Goal: Task Accomplishment & Management: Use online tool/utility

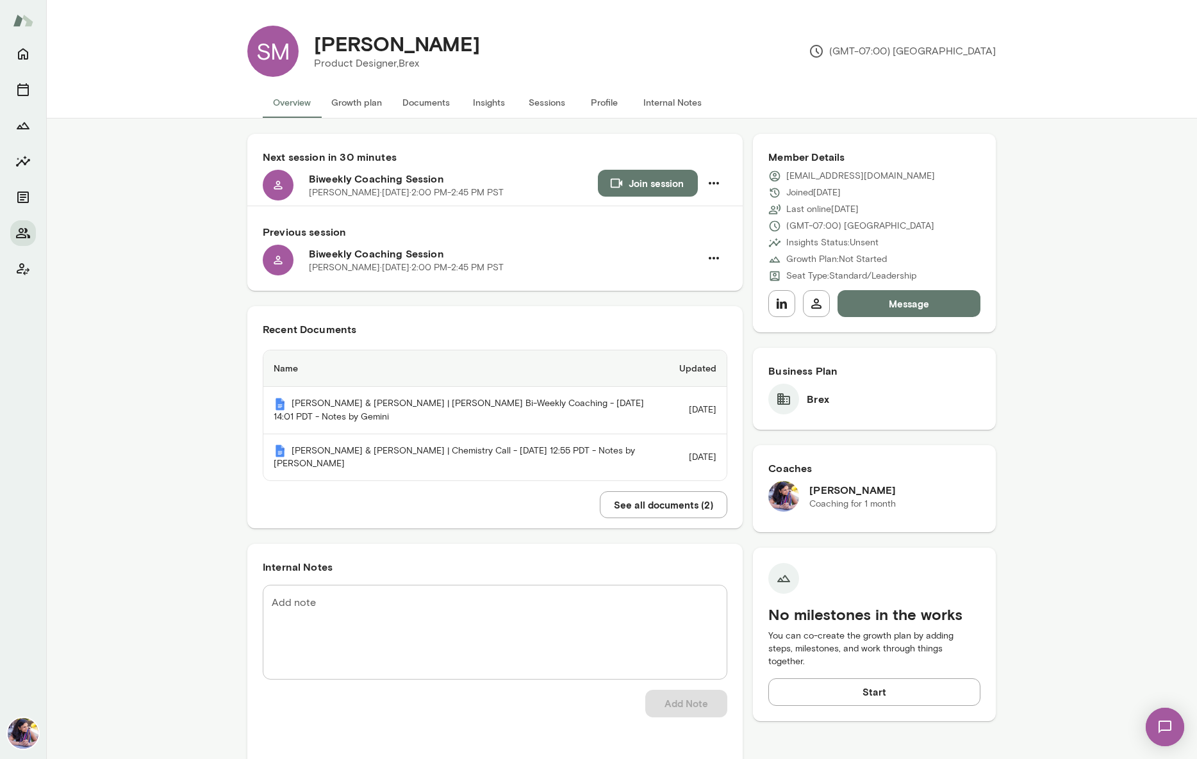
click at [358, 103] on button "Growth plan" at bounding box center [356, 102] width 71 height 31
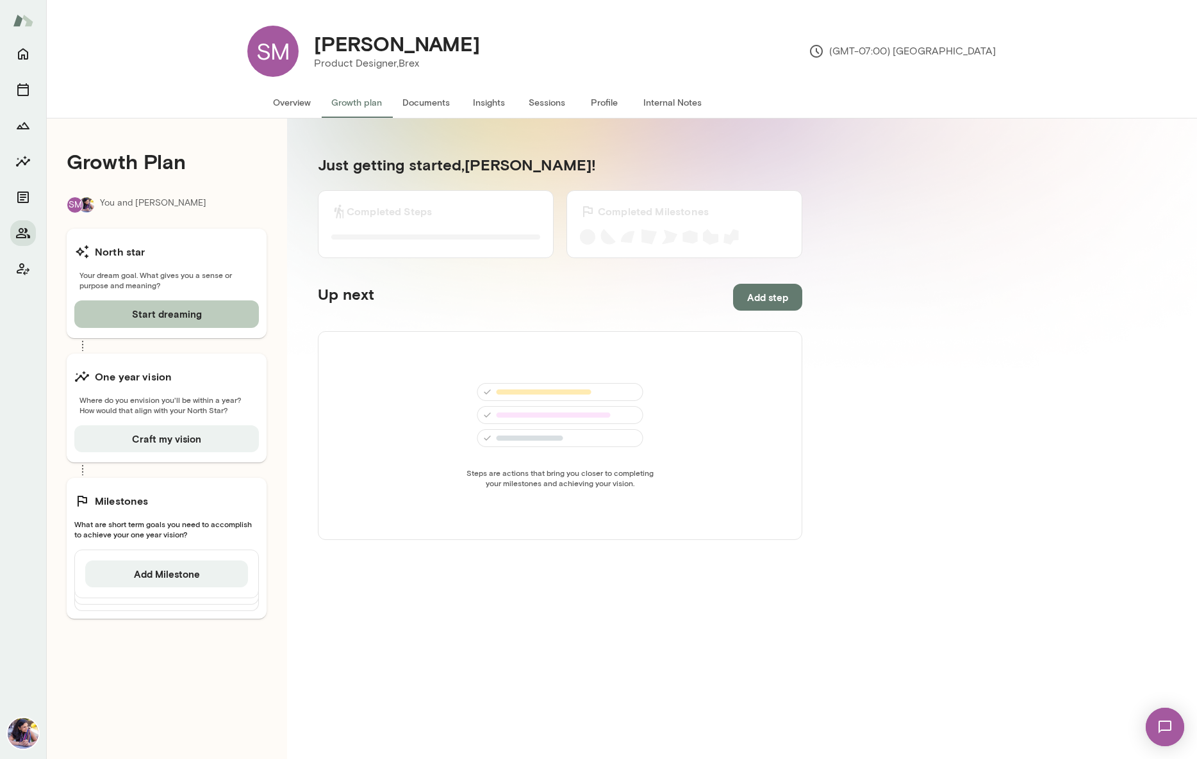
click at [153, 317] on button "Start dreaming" at bounding box center [166, 313] width 185 height 27
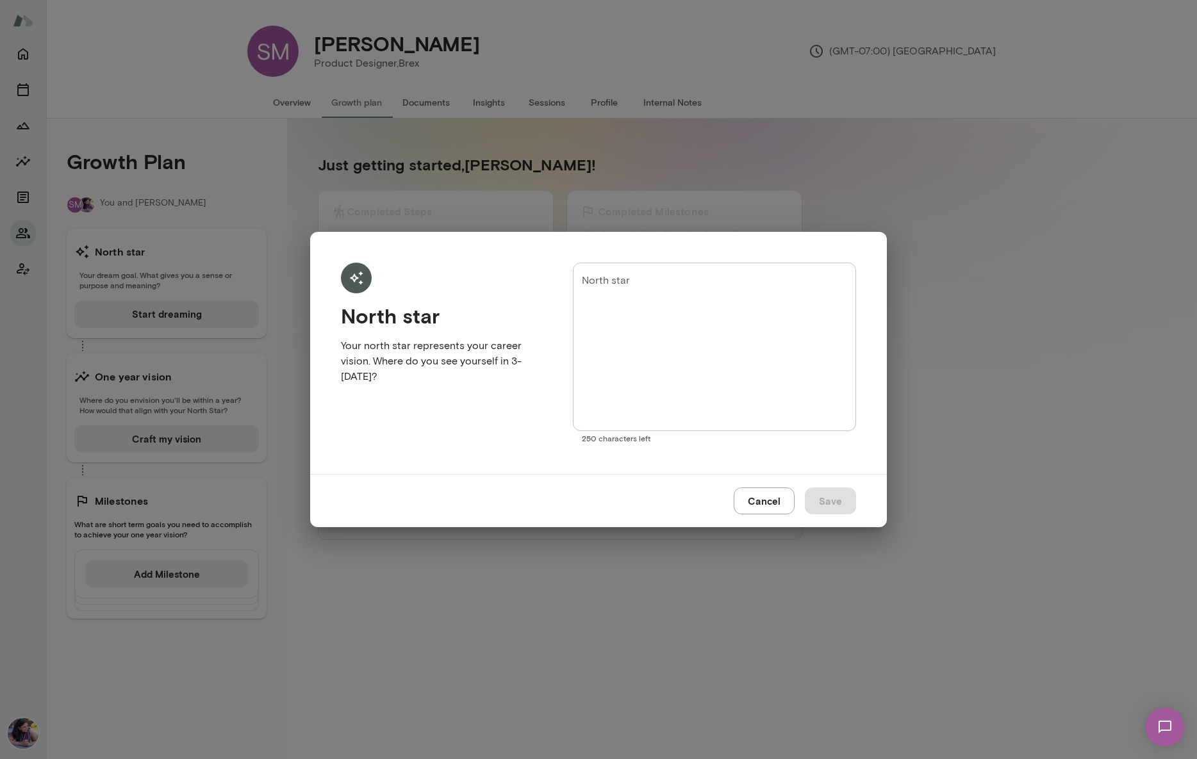
click at [773, 500] on button "Cancel" at bounding box center [764, 501] width 61 height 27
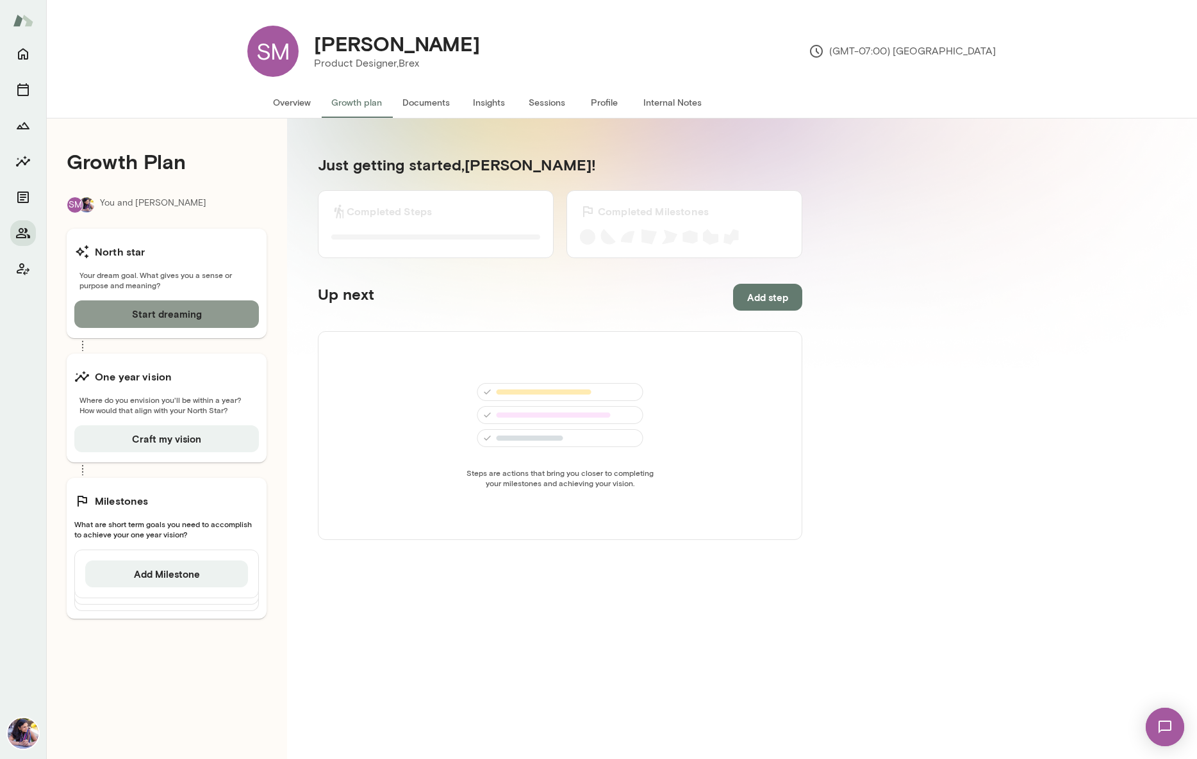
click at [136, 315] on button "Start dreaming" at bounding box center [166, 313] width 185 height 27
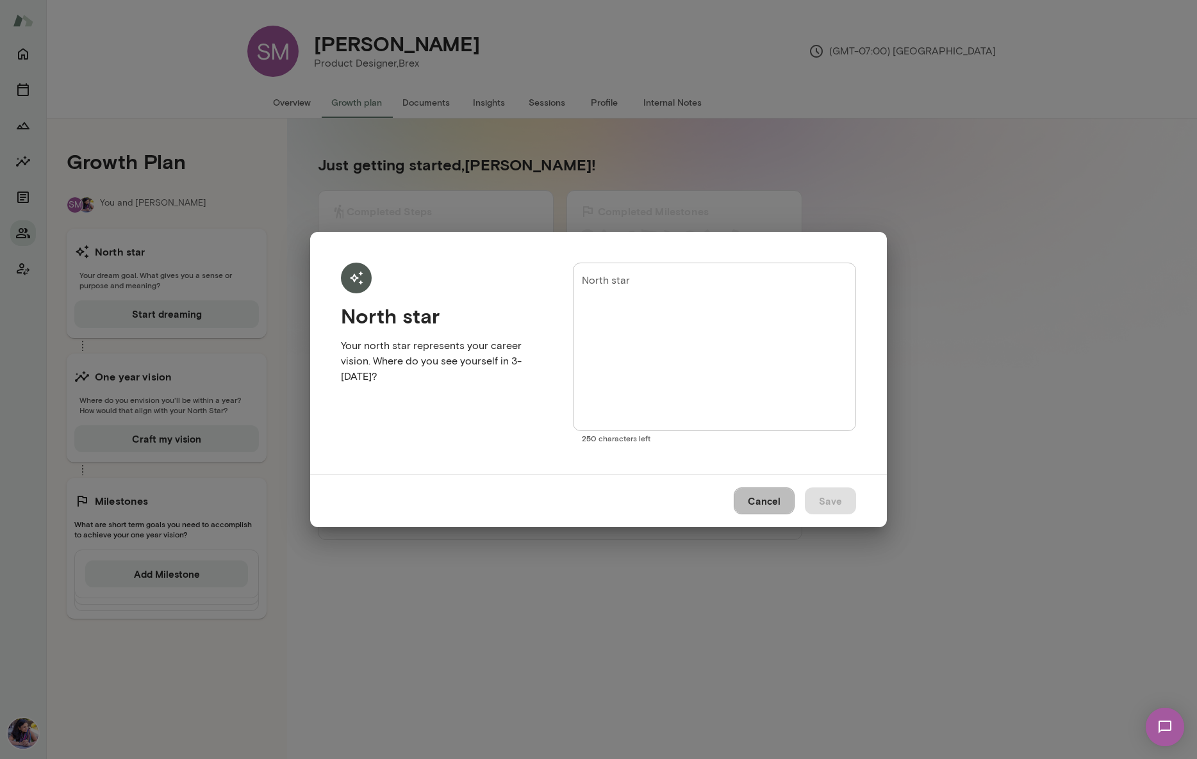
click at [750, 502] on button "Cancel" at bounding box center [764, 501] width 61 height 27
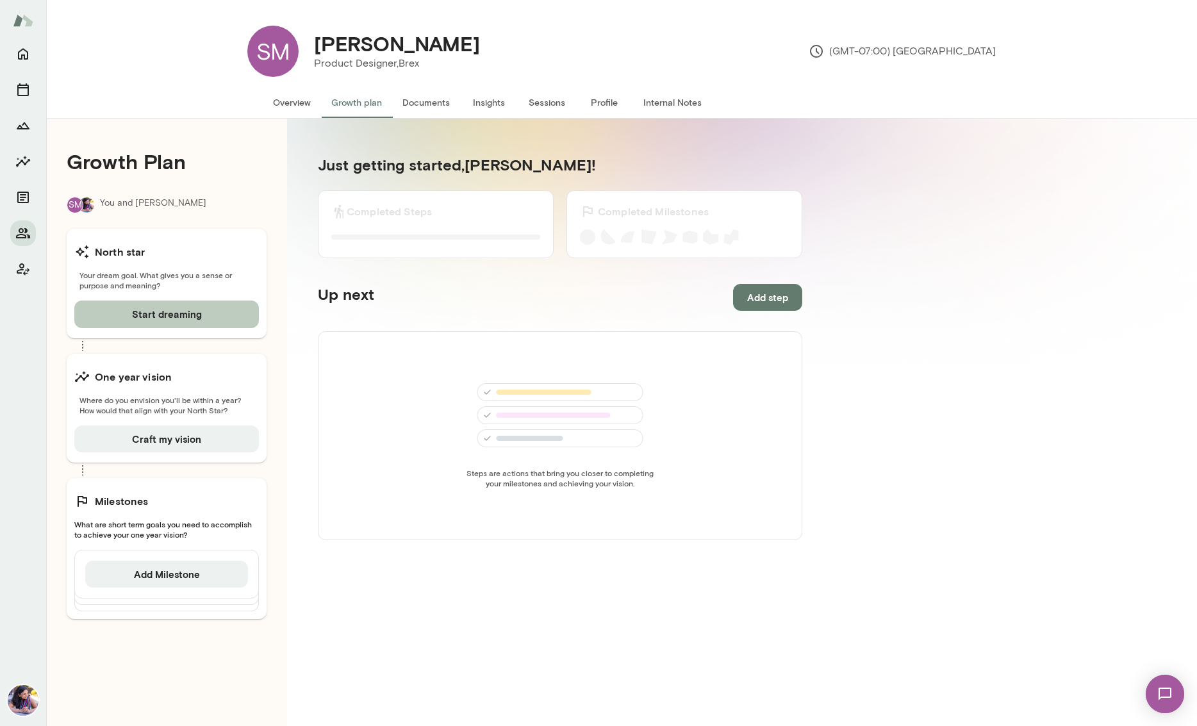
click at [171, 310] on button "Start dreaming" at bounding box center [166, 313] width 185 height 27
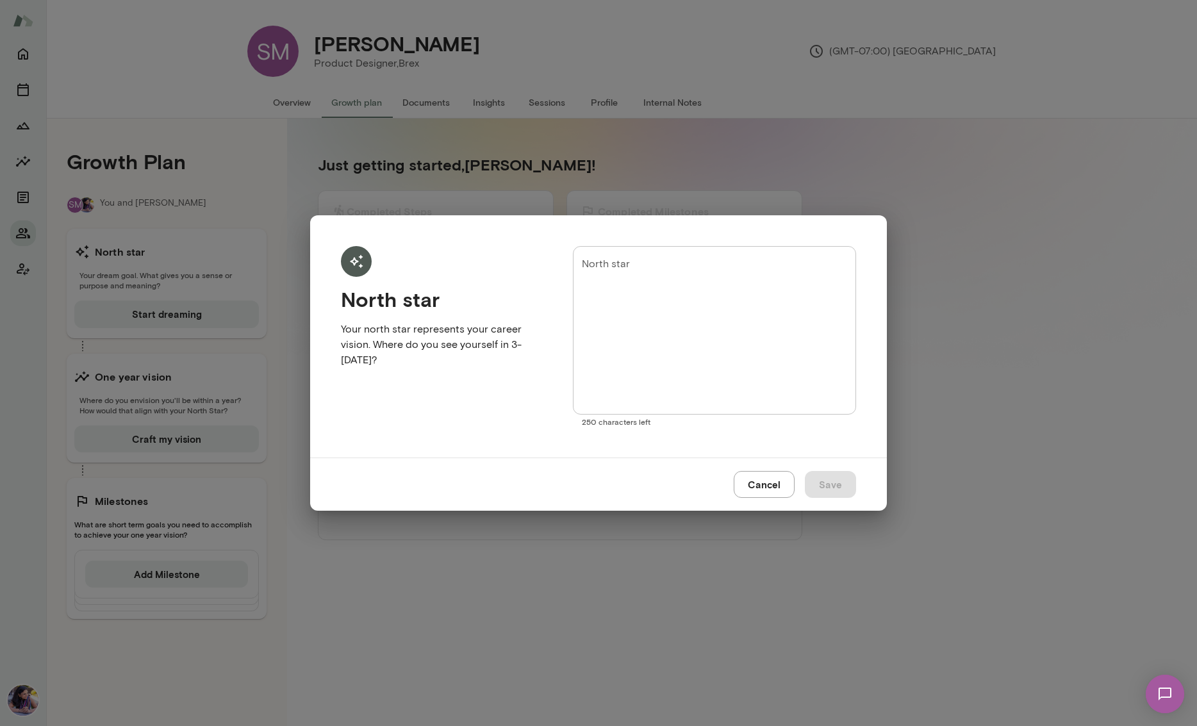
click at [763, 488] on button "Cancel" at bounding box center [764, 484] width 61 height 27
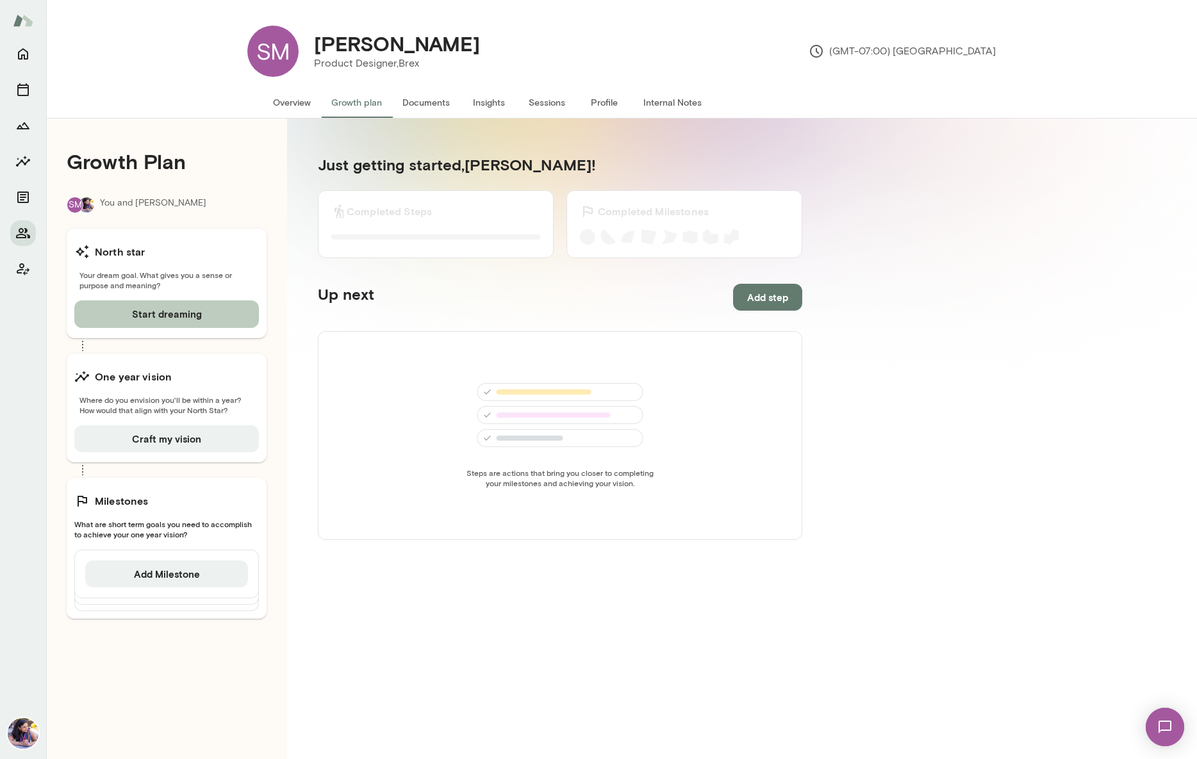
click at [188, 309] on button "Start dreaming" at bounding box center [166, 313] width 185 height 27
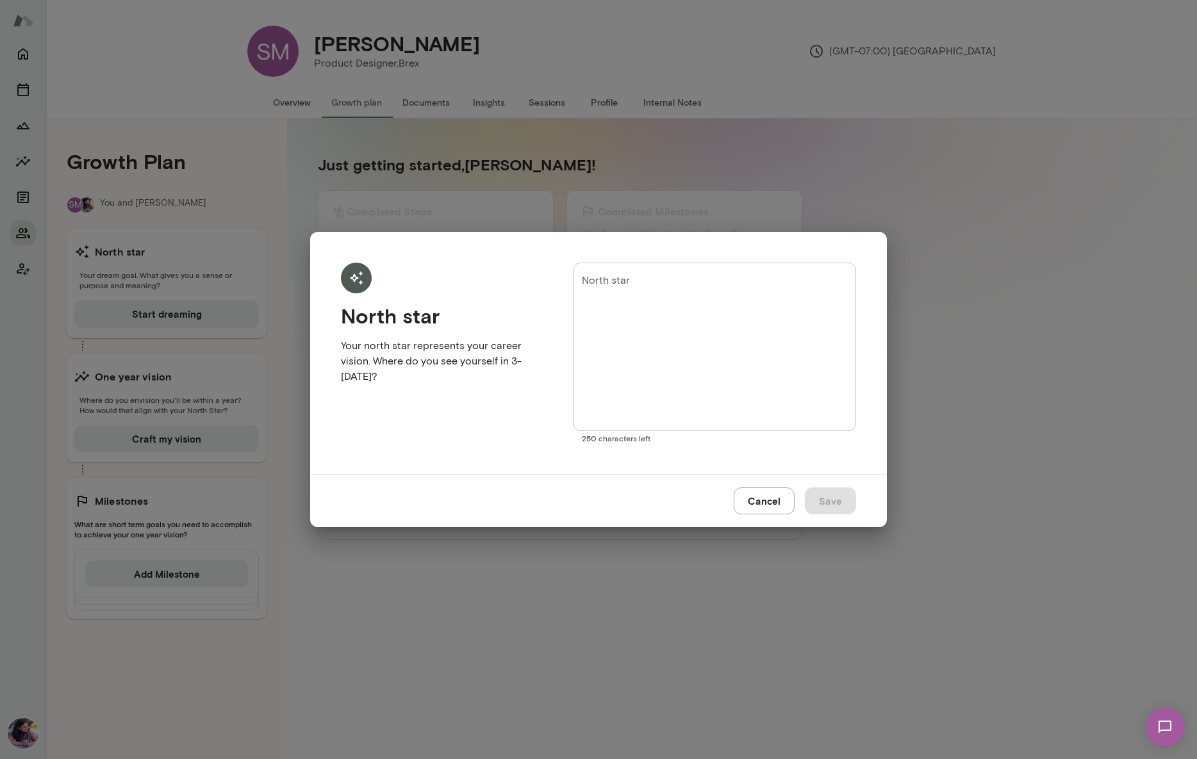
click at [768, 500] on button "Cancel" at bounding box center [764, 501] width 61 height 27
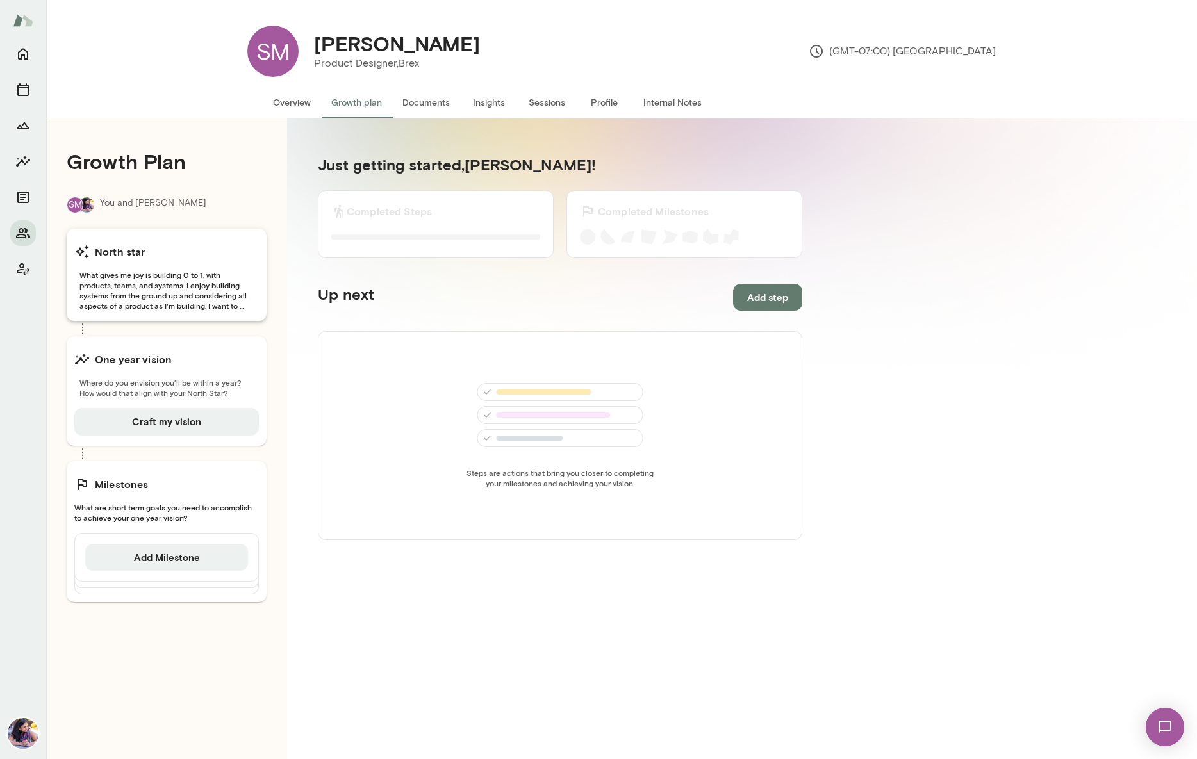
click at [171, 309] on span "What gives me joy is building 0 to 1, with products, teams, and systems. I enjo…" at bounding box center [166, 290] width 185 height 41
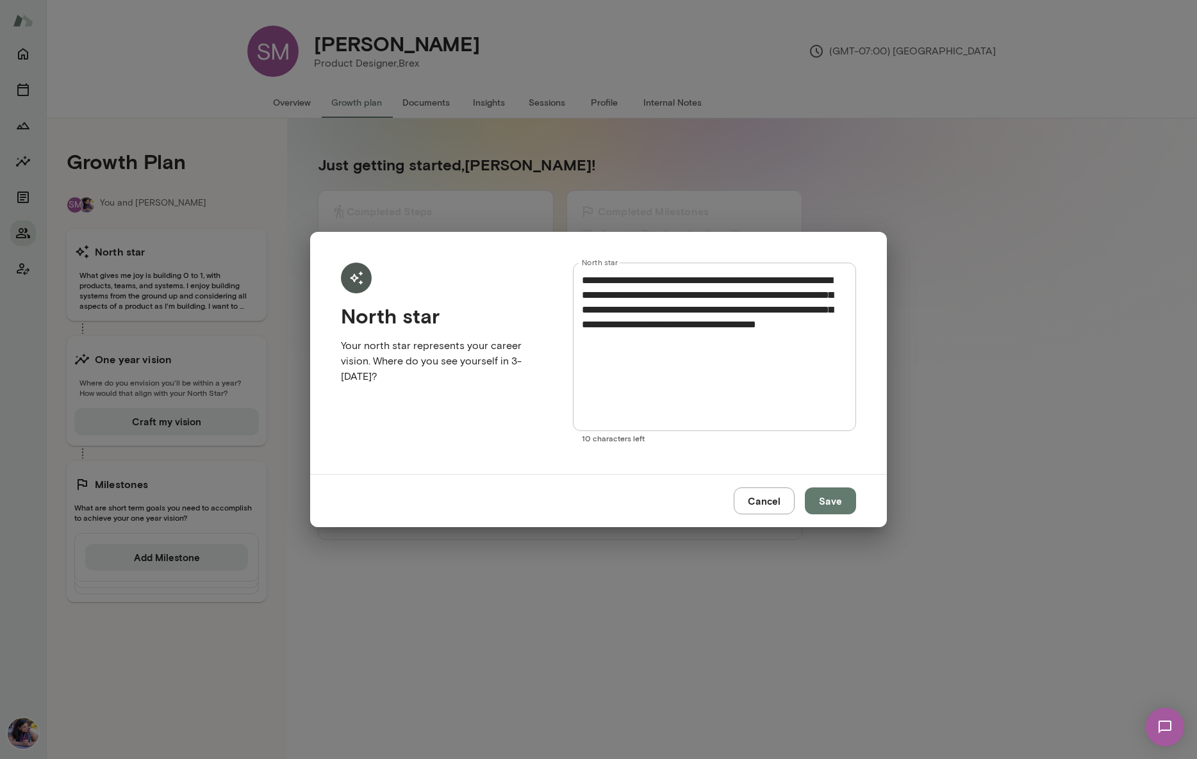
click at [771, 504] on button "Cancel" at bounding box center [764, 501] width 61 height 27
